Goal: Communication & Community: Answer question/provide support

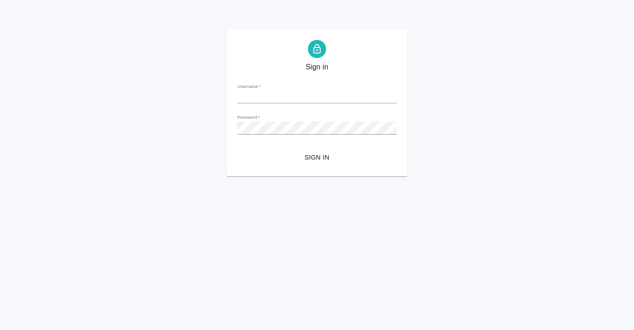
type input "[PERSON_NAME][EMAIL_ADDRESS][DOMAIN_NAME]"
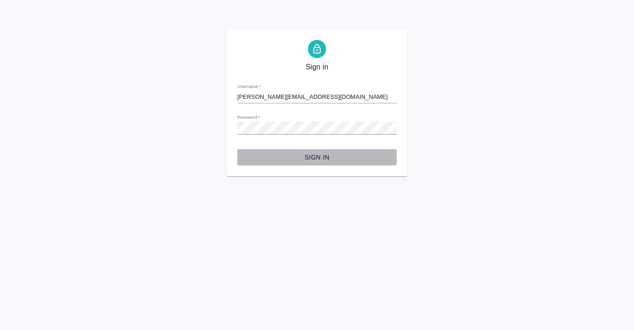
click at [316, 154] on span "Sign in" at bounding box center [317, 157] width 145 height 11
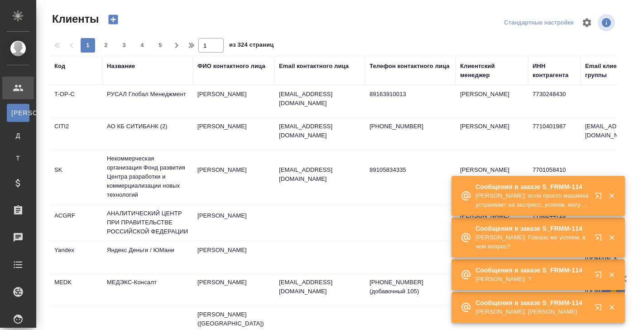
select select "RU"
click at [531, 193] on p "[PERSON_NAME]: если просто машинка устраивает на экспресс, успеем, могу прорабо…" at bounding box center [532, 200] width 113 height 18
click at [531, 191] on p "[PERSON_NAME]: если просто машинка устраивает на экспресс, успеем, могу прорабо…" at bounding box center [532, 200] width 113 height 18
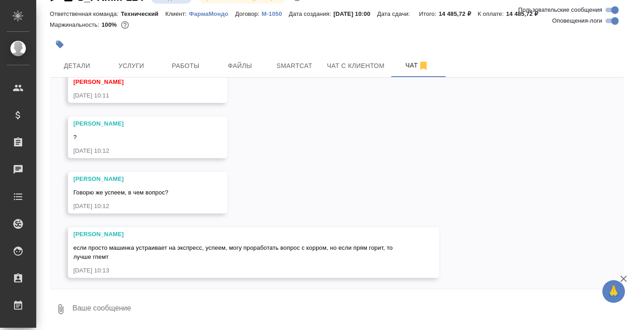
scroll to position [1065, 0]
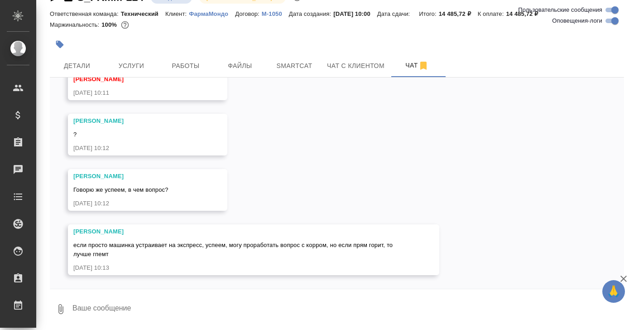
click at [84, 304] on textarea at bounding box center [348, 309] width 553 height 31
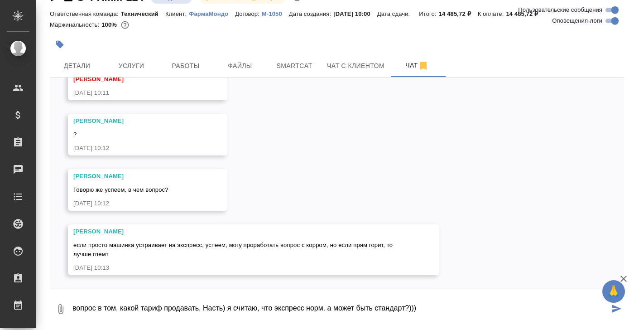
type textarea "вопрос в том, какой тариф продавать, Насть) я считаю, что экспресс норм. а може…"
click at [619, 310] on icon "submit" at bounding box center [617, 308] width 10 height 8
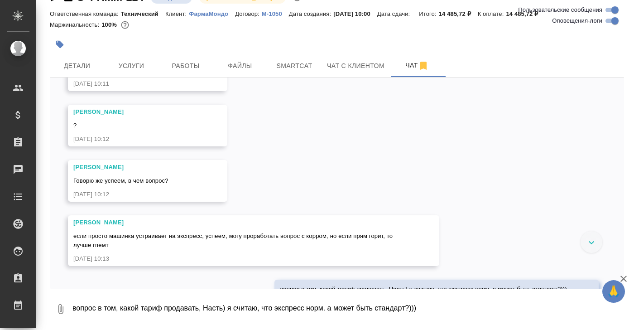
scroll to position [1109, 0]
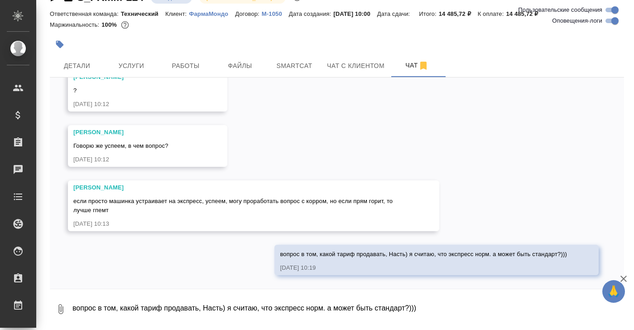
click at [122, 305] on textarea "вопрос в том, какой тариф продавать, Насть) я считаю, что экспресс норм. а може…" at bounding box center [348, 309] width 553 height 31
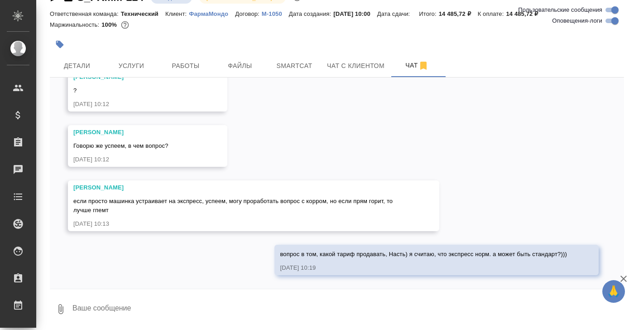
type textarea "е"
type textarea "успеем кого-то поставить на вычитку же?"
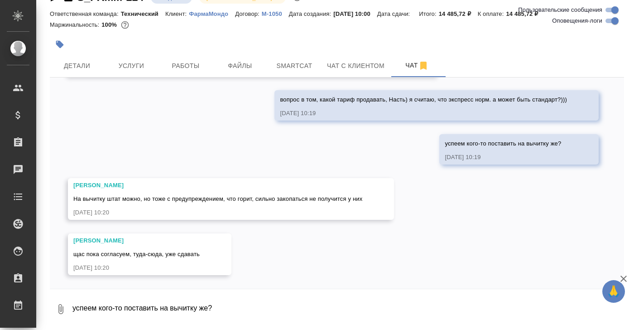
scroll to position [1264, 0]
type textarea "значит экспресс?"
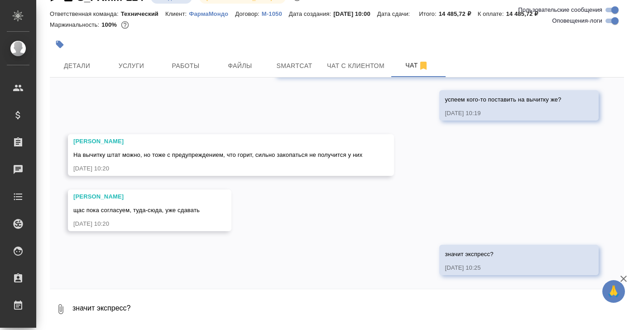
scroll to position [1308, 0]
drag, startPoint x: 160, startPoint y: 307, endPoint x: 131, endPoint y: 308, distance: 29.0
click at [130, 308] on textarea "ну и обозначить лкиенту" at bounding box center [341, 309] width 538 height 31
type textarea "ну и обозначить клиенту риски по качеству"
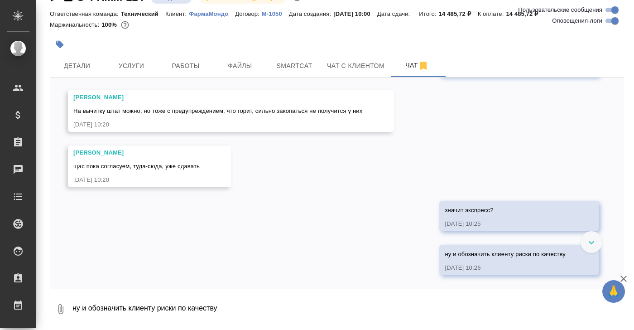
scroll to position [1352, 0]
